Goal: Information Seeking & Learning: Learn about a topic

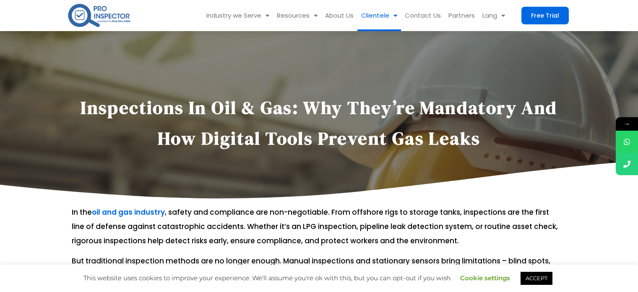
scroll to position [1636, 0]
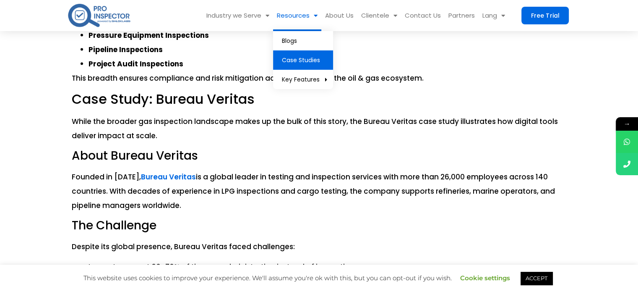
click at [297, 63] on link "Case Studies" at bounding box center [303, 59] width 60 height 19
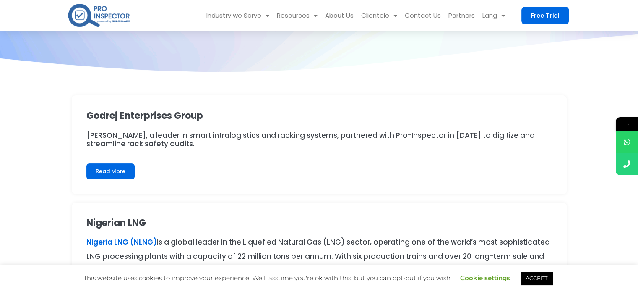
scroll to position [126, 0]
click at [99, 176] on link "Read More" at bounding box center [110, 172] width 48 height 16
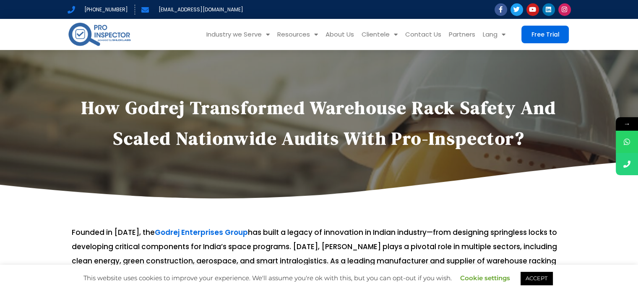
click at [549, 210] on p at bounding box center [316, 212] width 488 height 14
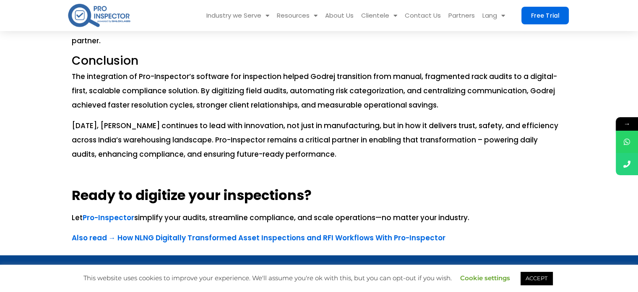
scroll to position [1888, 0]
